Goal: Check status

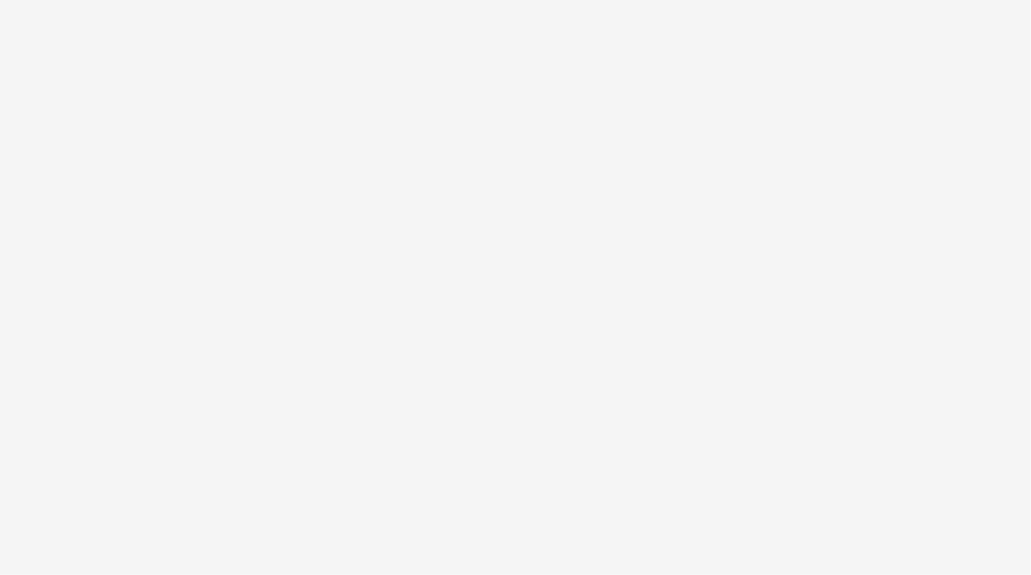
click at [73, 69] on html at bounding box center [515, 287] width 1031 height 575
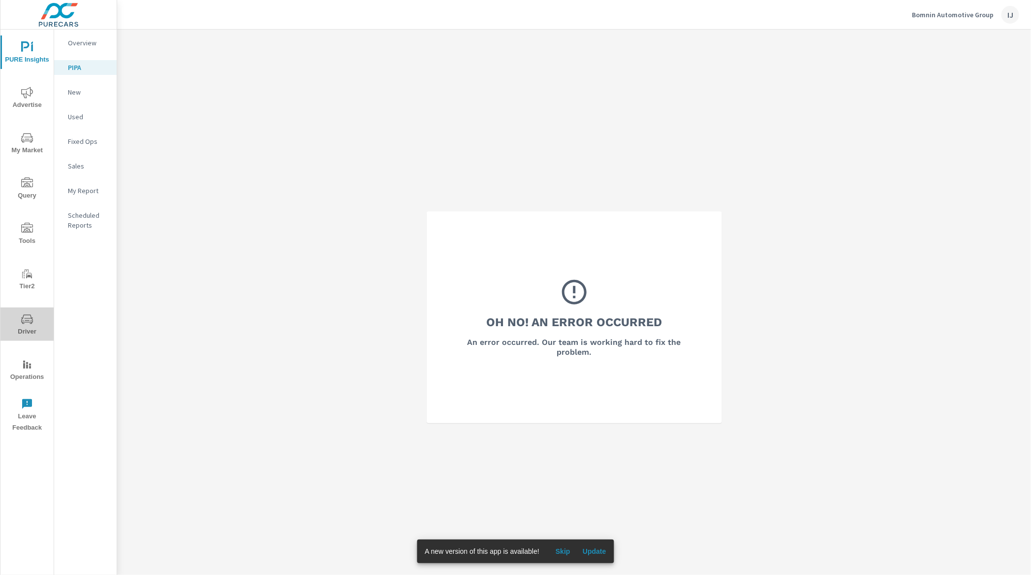
click at [29, 327] on span "Driver" at bounding box center [26, 325] width 47 height 24
